Goal: Information Seeking & Learning: Understand process/instructions

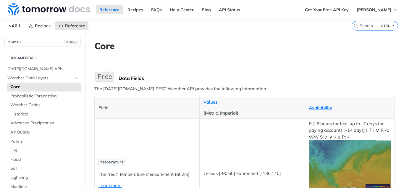
scroll to position [44, 0]
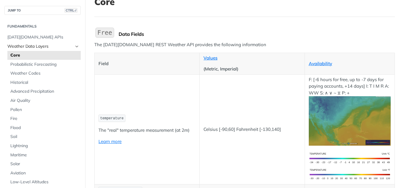
click at [72, 46] on span "Weather Data Layers" at bounding box center [40, 46] width 66 height 6
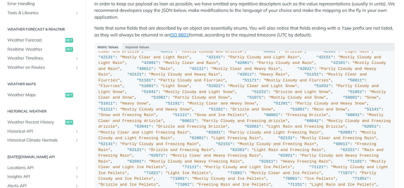
scroll to position [251, 0]
click at [71, 122] on span "get" at bounding box center [69, 122] width 8 height 5
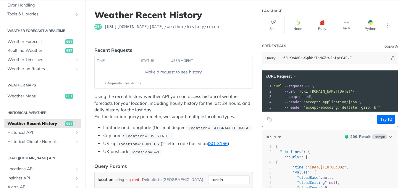
scroll to position [33, 0]
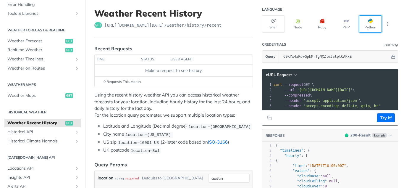
click at [373, 21] on span "button" at bounding box center [373, 21] width 0 height 5
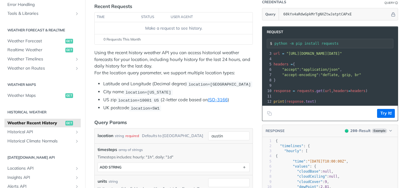
scroll to position [75, 0]
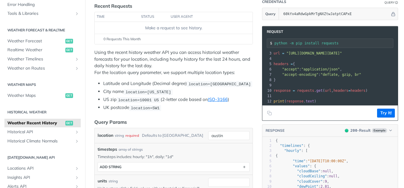
click at [308, 46] on div "python -m pip install requests" at bounding box center [330, 42] width 127 height 9
drag, startPoint x: 270, startPoint y: 42, endPoint x: 303, endPoint y: 94, distance: 61.7
click at [303, 94] on div "Request python -m pip install requests xxxxxxxxxx 12 1 import requests 2 ​ 3 ur…" at bounding box center [330, 73] width 136 height 95
click at [310, 93] on pre "response = requests . get ( url , headers = headers )" at bounding box center [393, 90] width 243 height 5
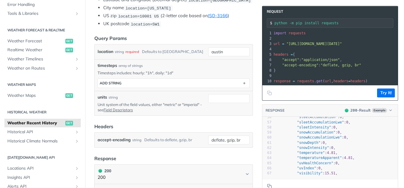
scroll to position [0, 0]
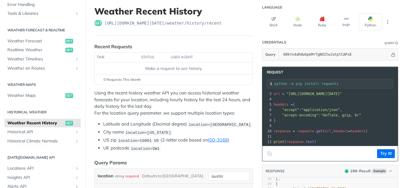
click at [67, 123] on span "get" at bounding box center [69, 123] width 8 height 5
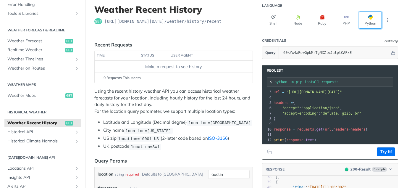
click at [370, 21] on button "Python" at bounding box center [370, 20] width 23 height 17
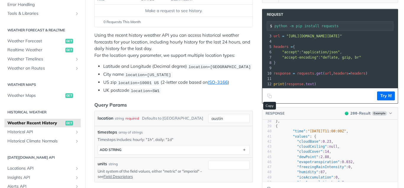
click at [269, 96] on icon "Copy to clipboard" at bounding box center [269, 95] width 5 height 5
click at [270, 96] on icon "Copy to clipboard" at bounding box center [269, 95] width 5 height 5
